Goal: Check status: Check status

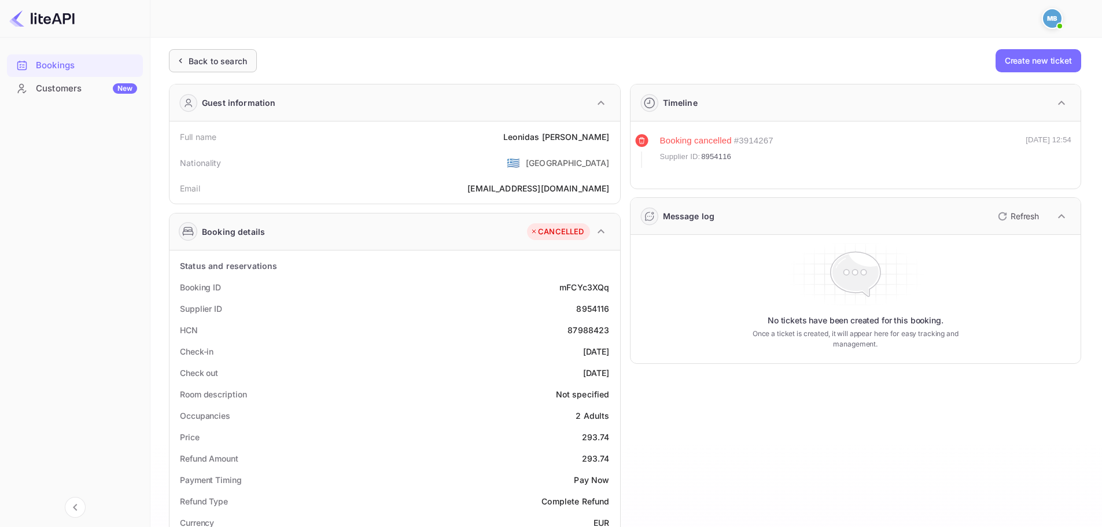
click at [217, 64] on div "Back to search" at bounding box center [218, 61] width 58 height 12
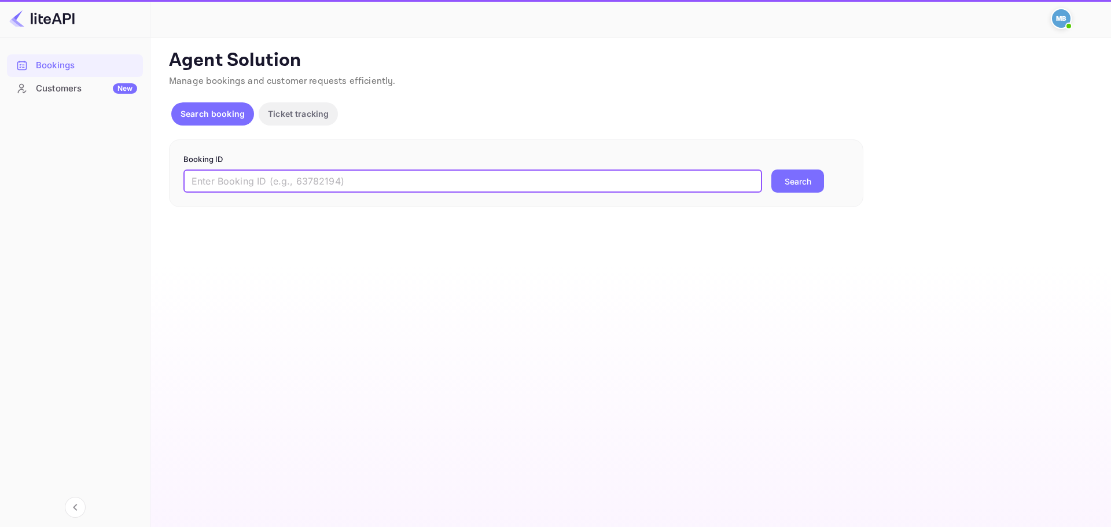
click at [375, 175] on input "text" at bounding box center [472, 180] width 578 height 23
paste input "9228994"
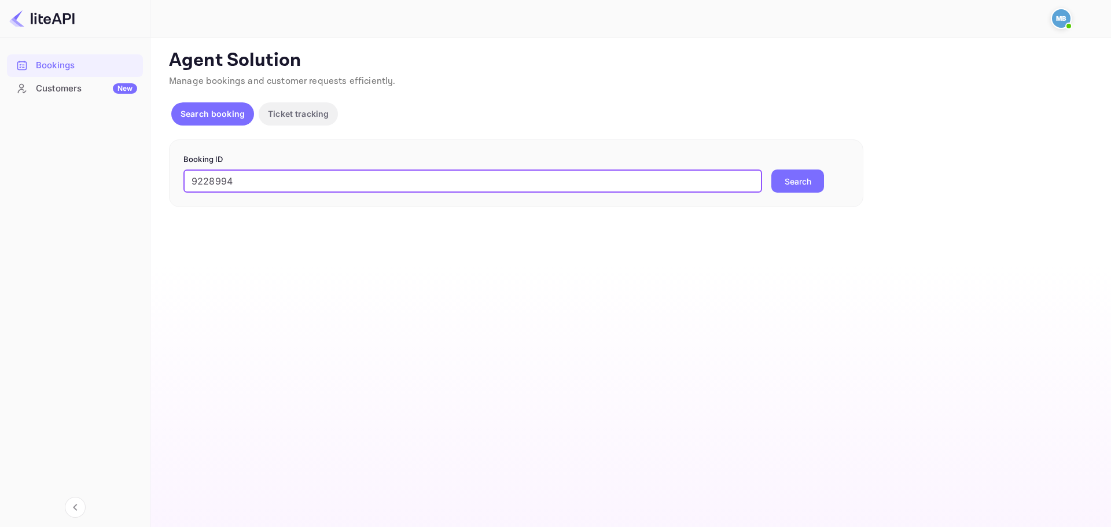
type input "9228994"
click at [795, 182] on button "Search" at bounding box center [797, 180] width 53 height 23
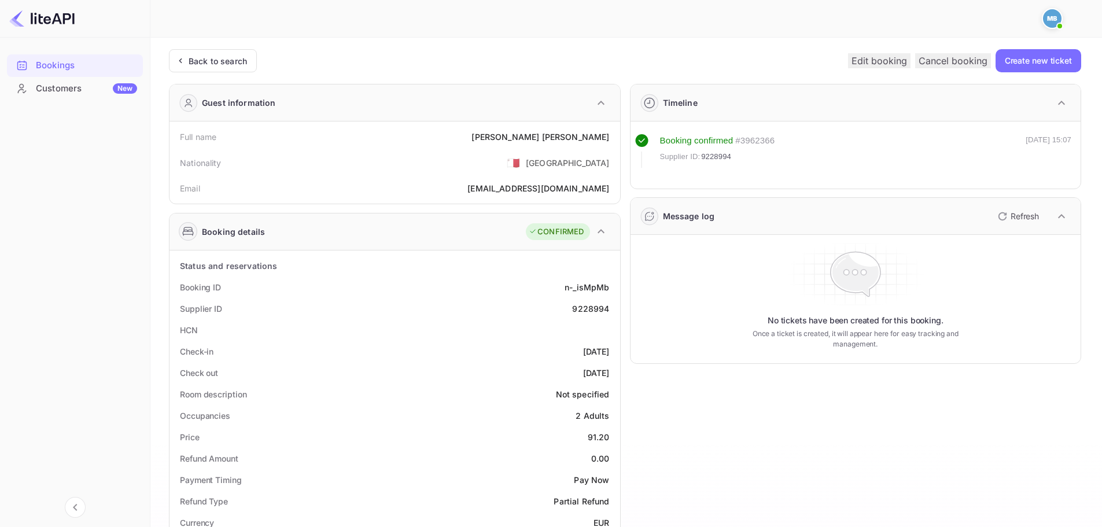
click at [65, 194] on div "Bookings Customers New" at bounding box center [75, 280] width 150 height 462
click at [97, 455] on div "Bookings Customers New" at bounding box center [75, 280] width 150 height 462
click at [222, 57] on div "Back to search" at bounding box center [218, 61] width 58 height 12
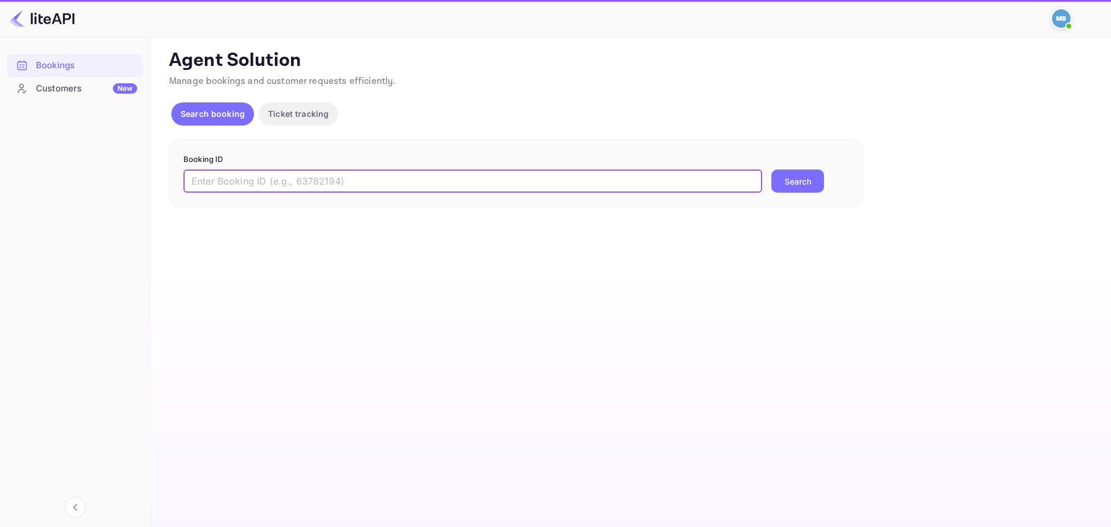
click at [432, 188] on input "text" at bounding box center [472, 180] width 578 height 23
paste input "9228994"
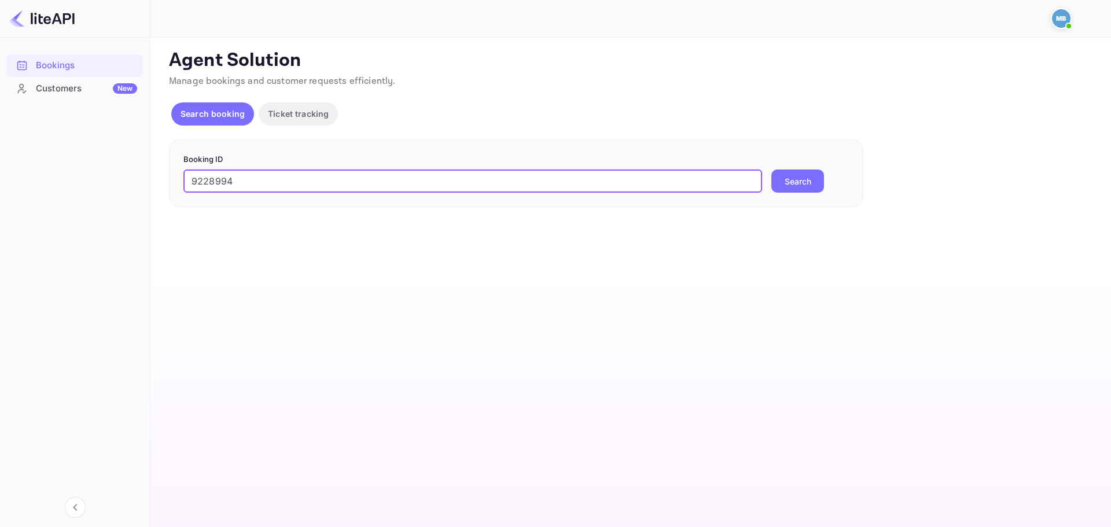
type input "9228994"
click at [771, 169] on button "Search" at bounding box center [797, 180] width 53 height 23
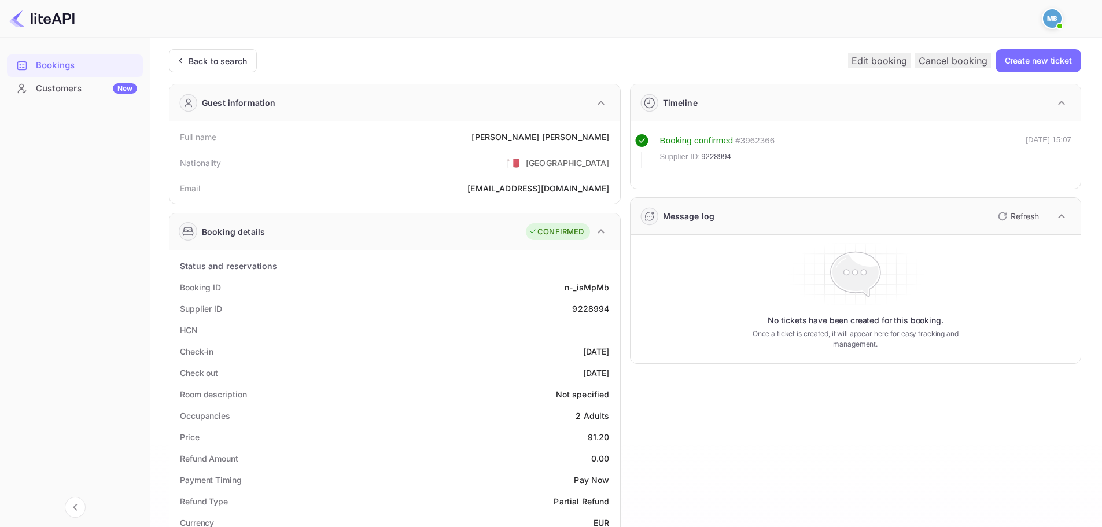
click at [1030, 216] on p "Refresh" at bounding box center [1025, 216] width 28 height 12
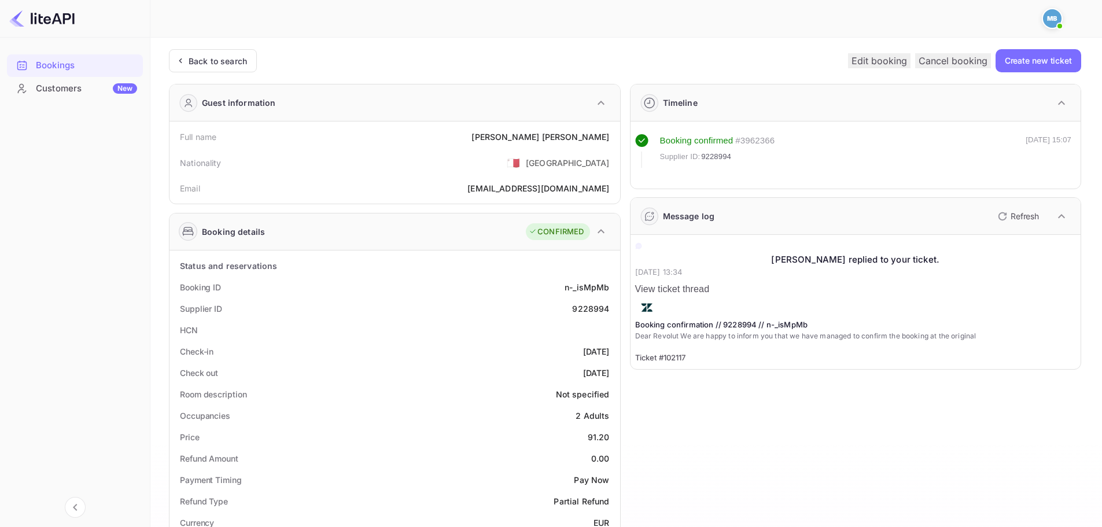
click at [1017, 216] on p "Refresh" at bounding box center [1025, 216] width 28 height 12
